Goal: Check status: Check status

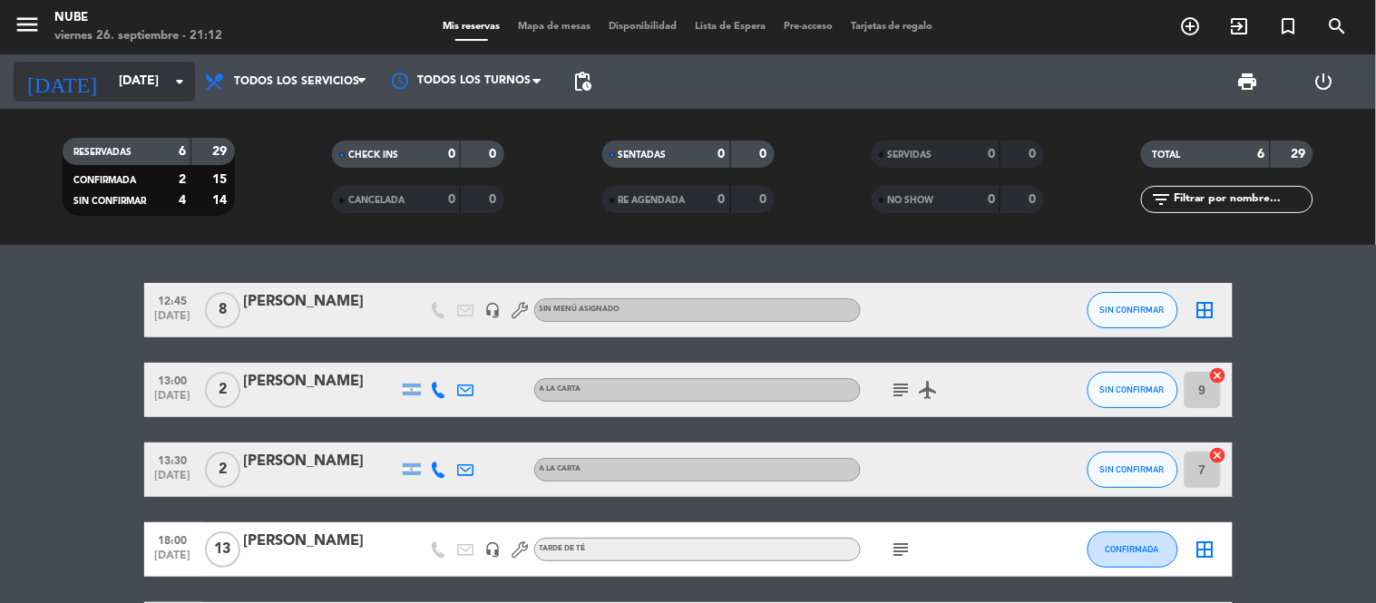
click at [146, 76] on input "[DATE]" at bounding box center [196, 81] width 172 height 33
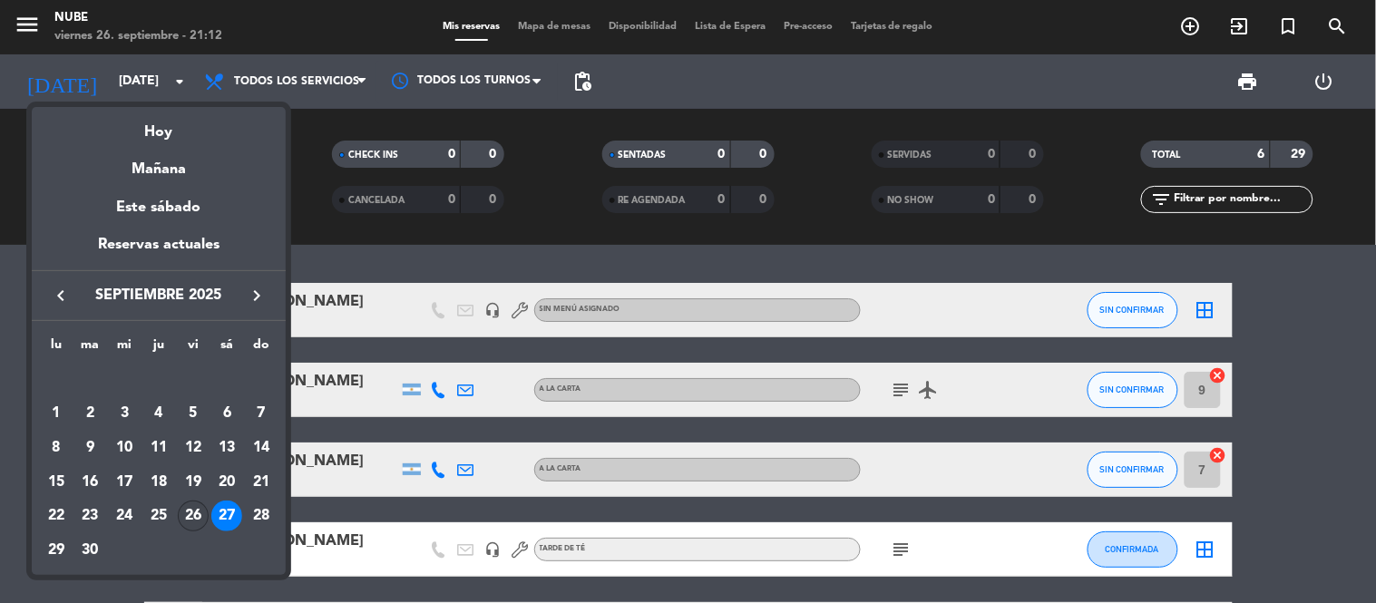
click at [198, 513] on div "26" at bounding box center [193, 516] width 31 height 31
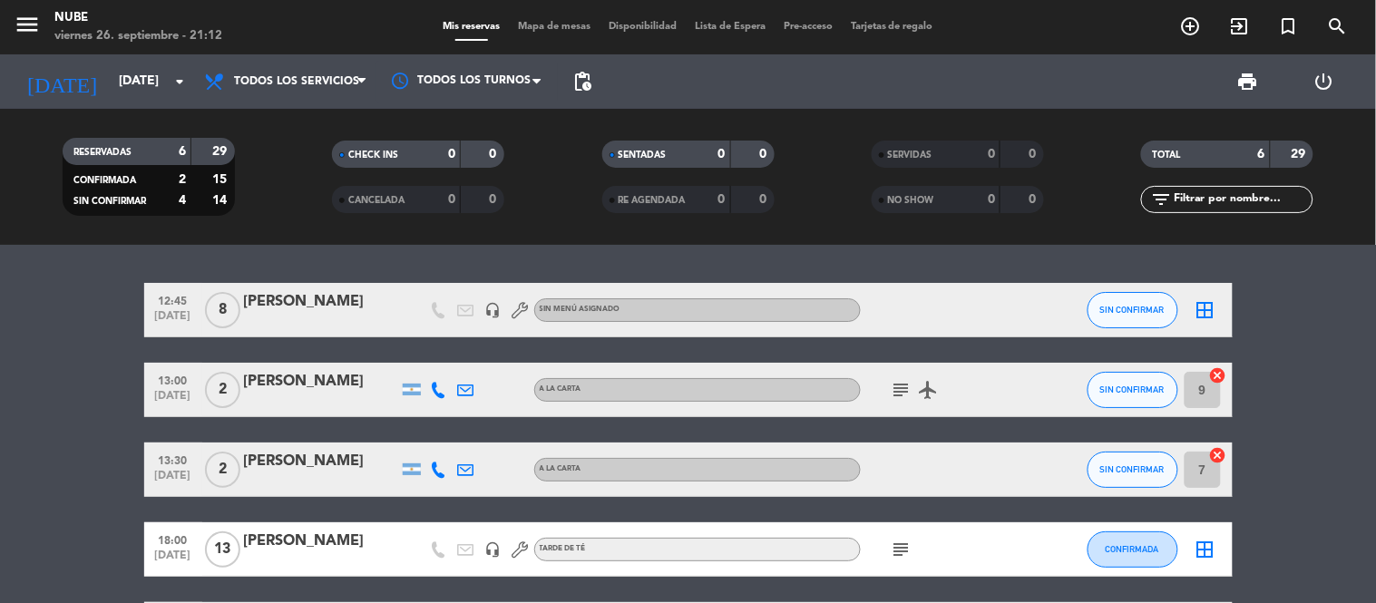
type input "[DATE]"
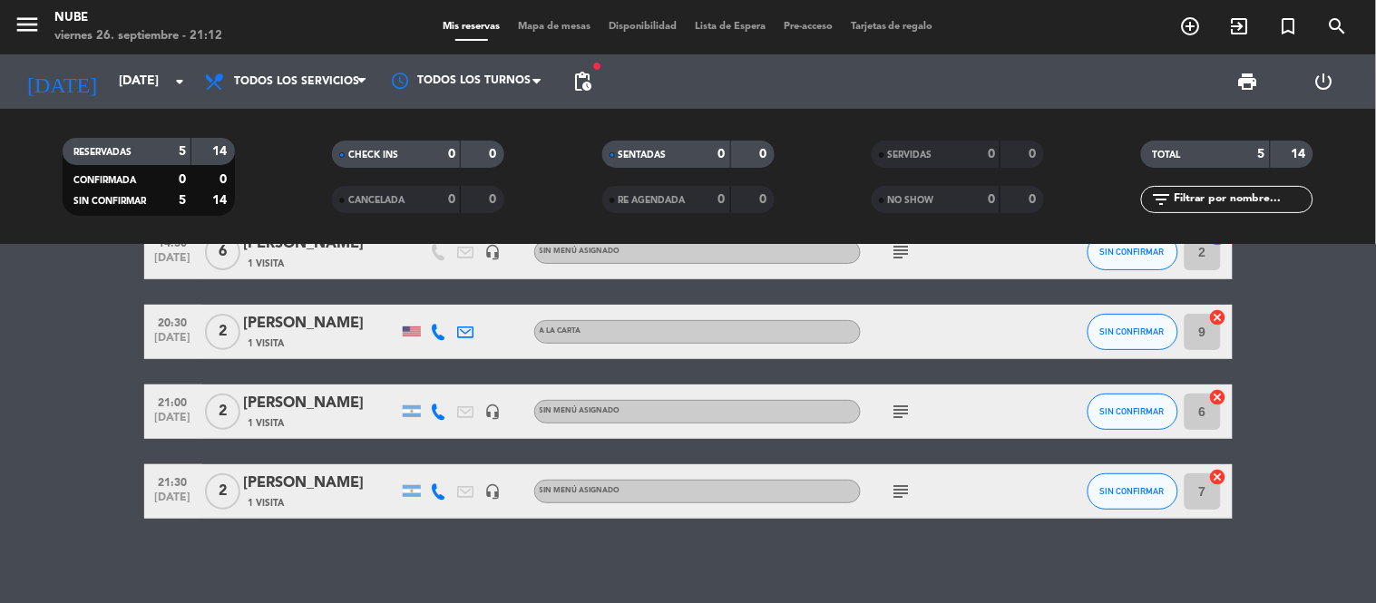
scroll to position [143, 0]
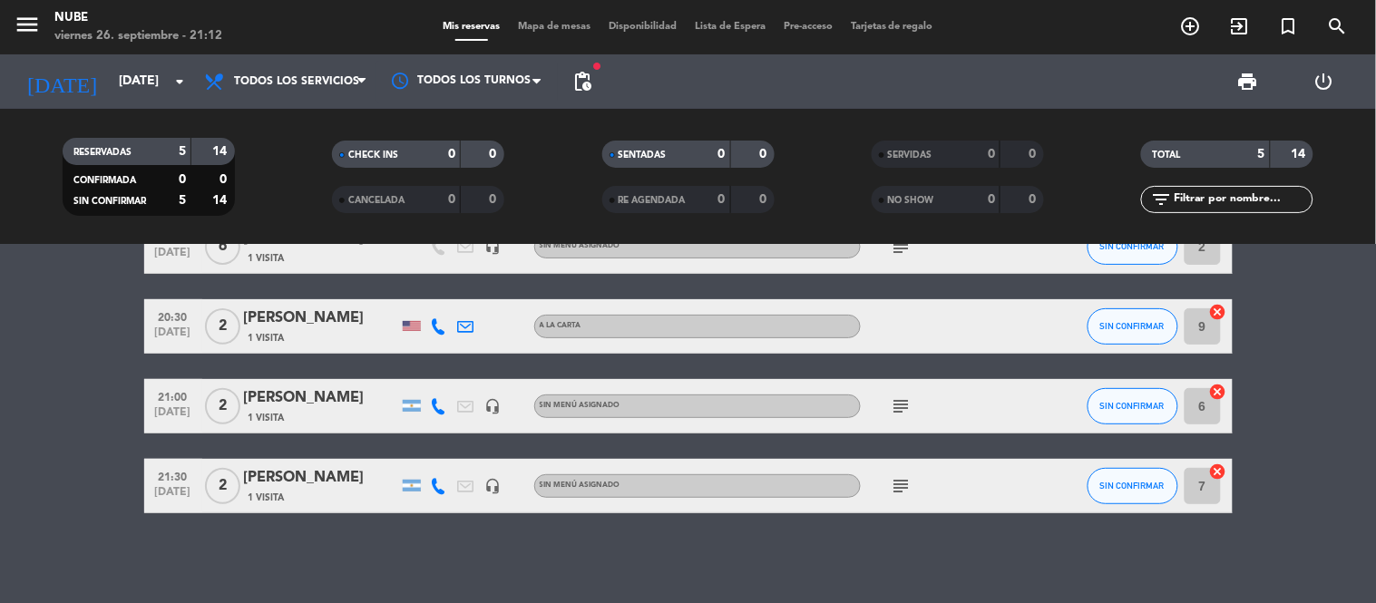
click at [891, 411] on icon "subject" at bounding box center [901, 406] width 22 height 22
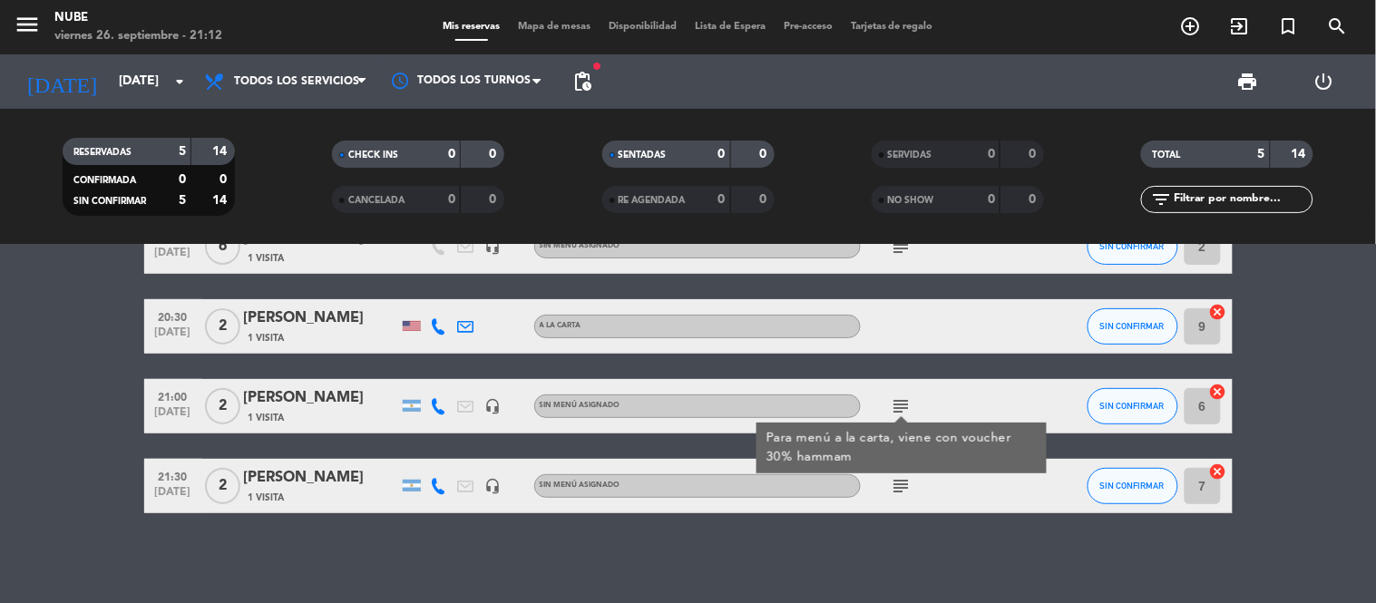
click at [898, 401] on icon "subject" at bounding box center [901, 406] width 22 height 22
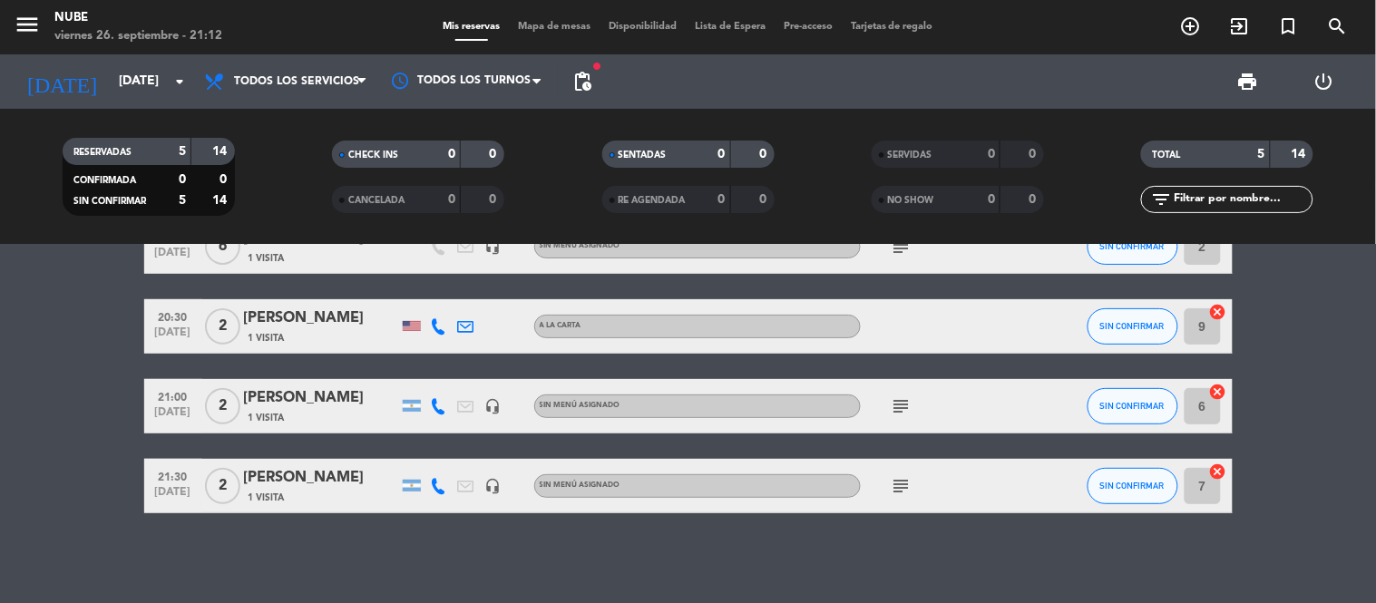
click at [899, 402] on icon "subject" at bounding box center [901, 406] width 22 height 22
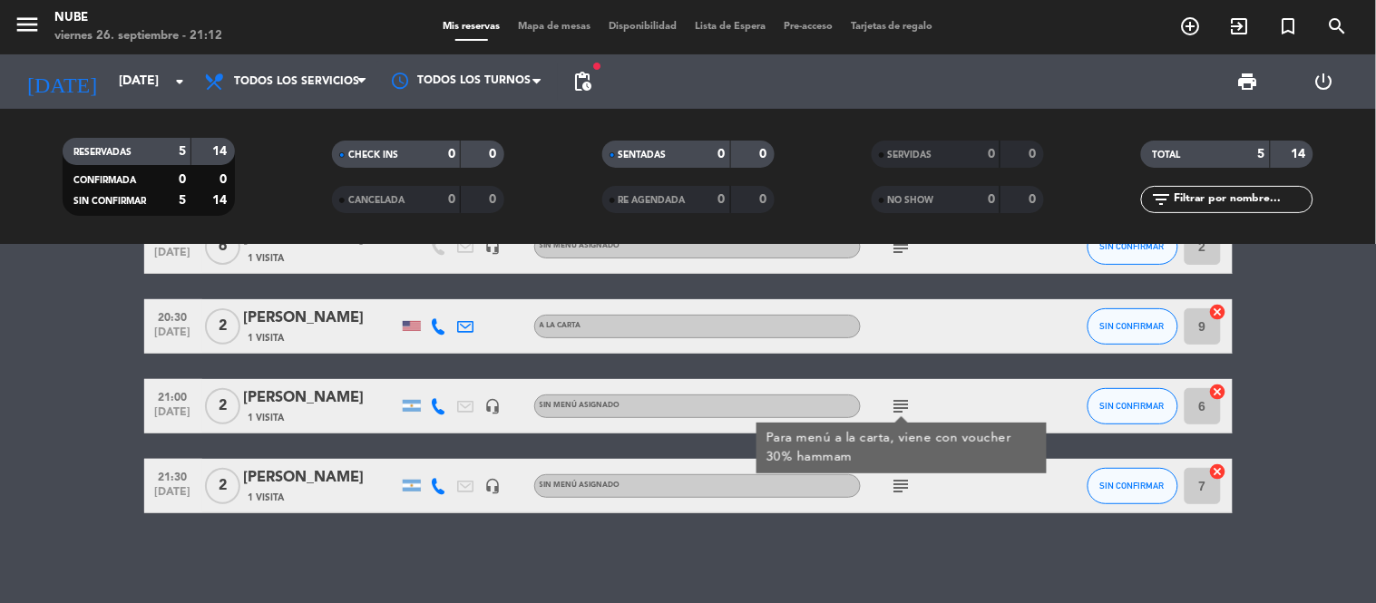
click at [905, 487] on icon "subject" at bounding box center [901, 486] width 22 height 22
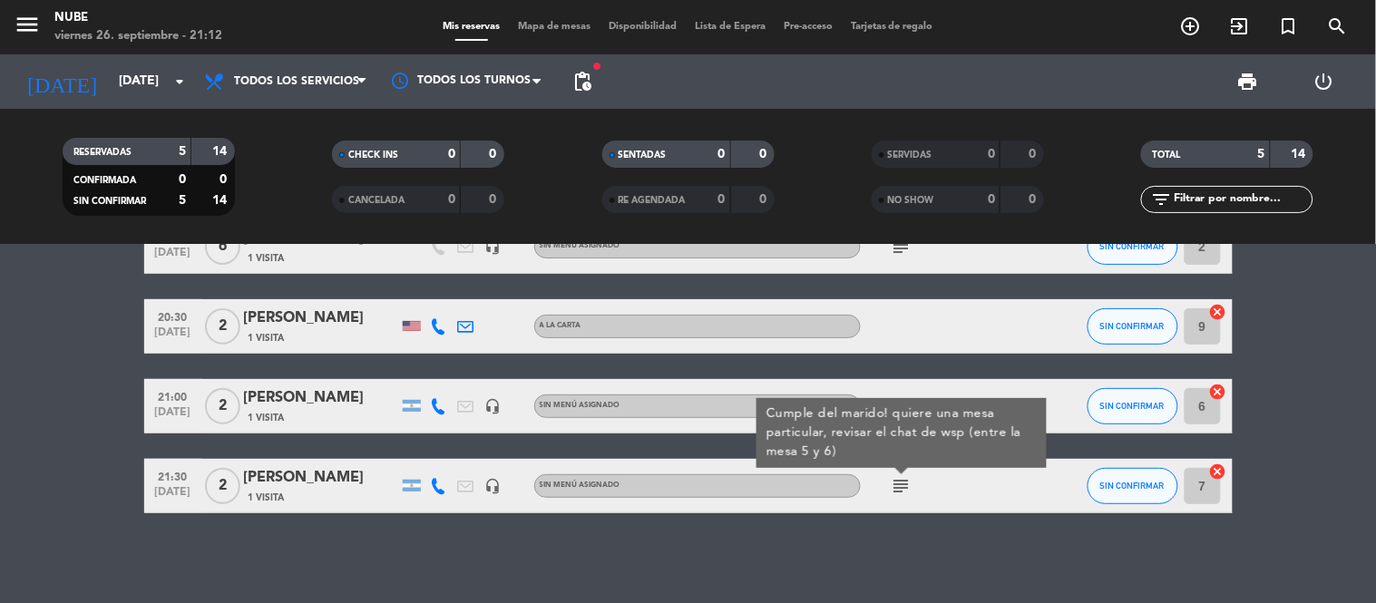
click at [886, 521] on div "13:30 [DATE] 2 [PERSON_NAME] 1 Visita A LA CARTA SIN CONFIRMAR 10 cancel 14:30 …" at bounding box center [688, 424] width 1376 height 358
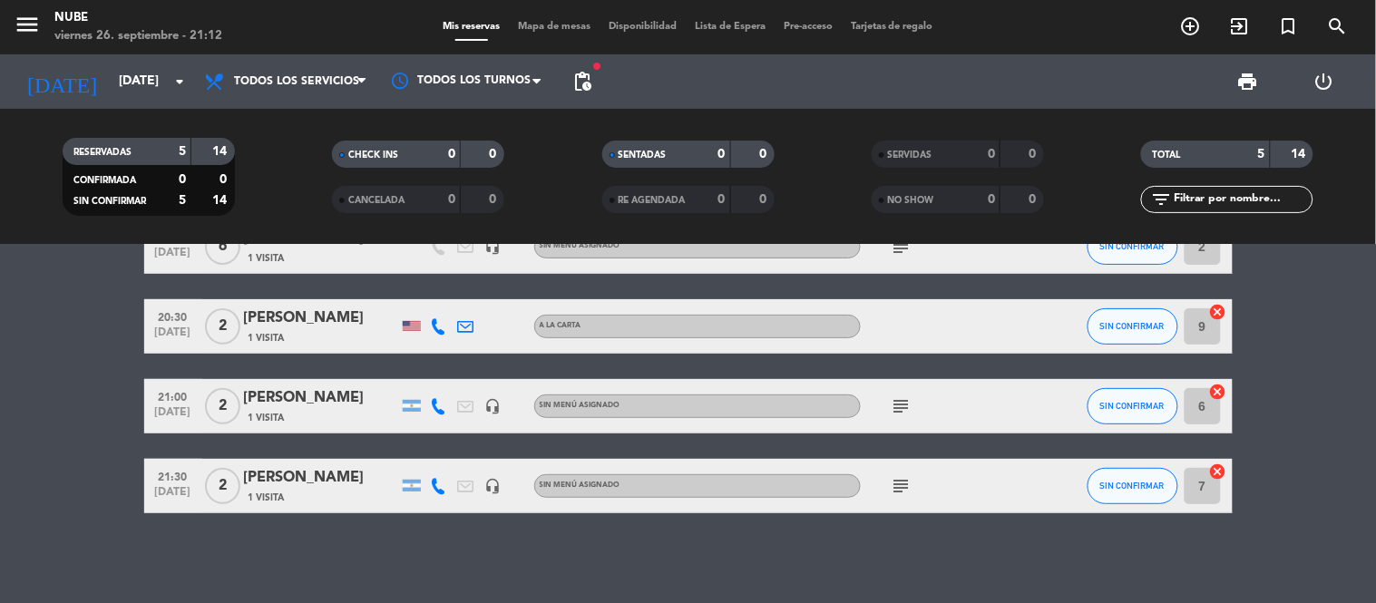
click at [291, 532] on div "13:30 [DATE] 2 [PERSON_NAME] 1 Visita A LA CARTA SIN CONFIRMAR 10 cancel 14:30 …" at bounding box center [688, 424] width 1376 height 358
click at [499, 556] on div "13:30 [DATE] 2 [PERSON_NAME] 1 Visita A LA CARTA SIN CONFIRMAR 10 cancel 14:30 …" at bounding box center [688, 424] width 1376 height 358
click at [529, 559] on div "13:30 [DATE] 2 [PERSON_NAME] 1 Visita A LA CARTA SIN CONFIRMAR 10 cancel 14:30 …" at bounding box center [688, 424] width 1376 height 358
